Goal: Contribute content: Add original content to the website for others to see

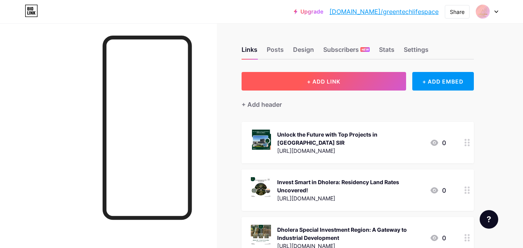
click at [297, 83] on button "+ ADD LINK" at bounding box center [324, 81] width 165 height 19
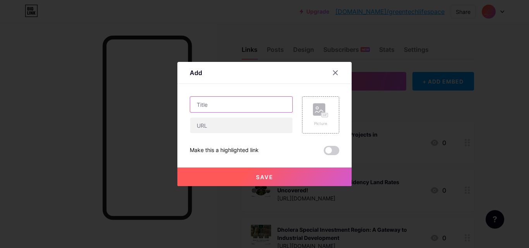
click at [208, 105] on input "text" at bounding box center [241, 104] width 102 height 15
paste input "Dholera Smart City Project Establishing India’s Future Urban Living"
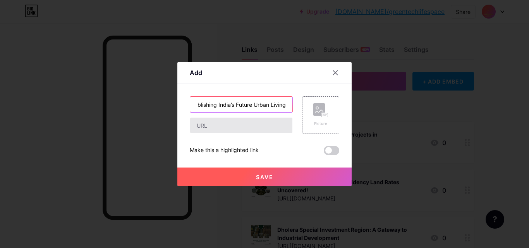
type input "Dholera Smart City Project Establishing India’s Future Urban Living"
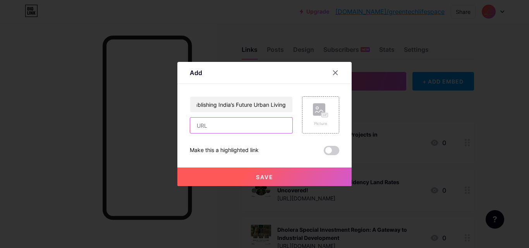
click at [244, 133] on input "text" at bounding box center [241, 125] width 102 height 15
paste input "[URL][DOMAIN_NAME]"
type input "[URL][DOMAIN_NAME]"
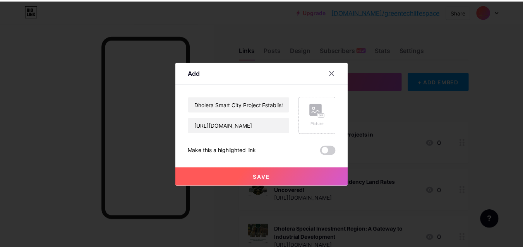
scroll to position [0, 0]
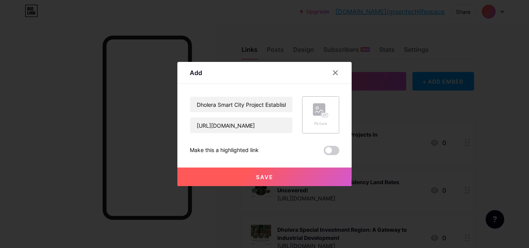
click at [313, 112] on rect at bounding box center [319, 109] width 12 height 12
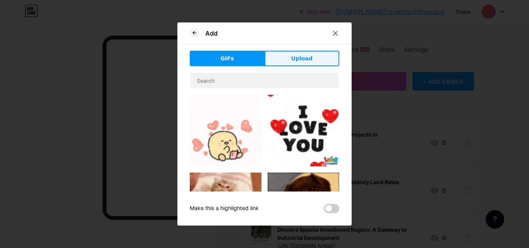
click at [281, 60] on button "Upload" at bounding box center [302, 58] width 75 height 15
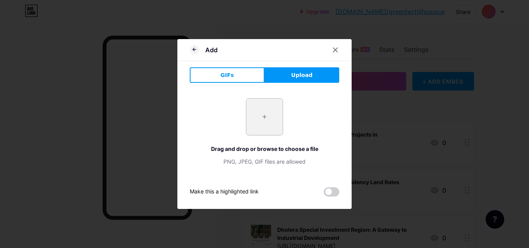
click at [272, 116] on input "file" at bounding box center [264, 117] width 36 height 36
type input "C:\fakepath\Projects-14Aug.png"
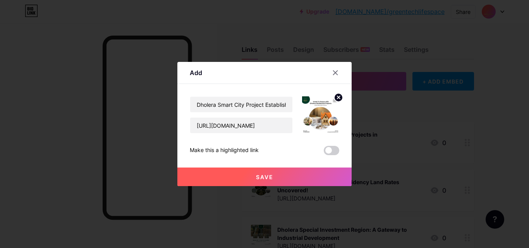
click at [247, 177] on button "Save" at bounding box center [264, 177] width 174 height 19
